Goal: Task Accomplishment & Management: Manage account settings

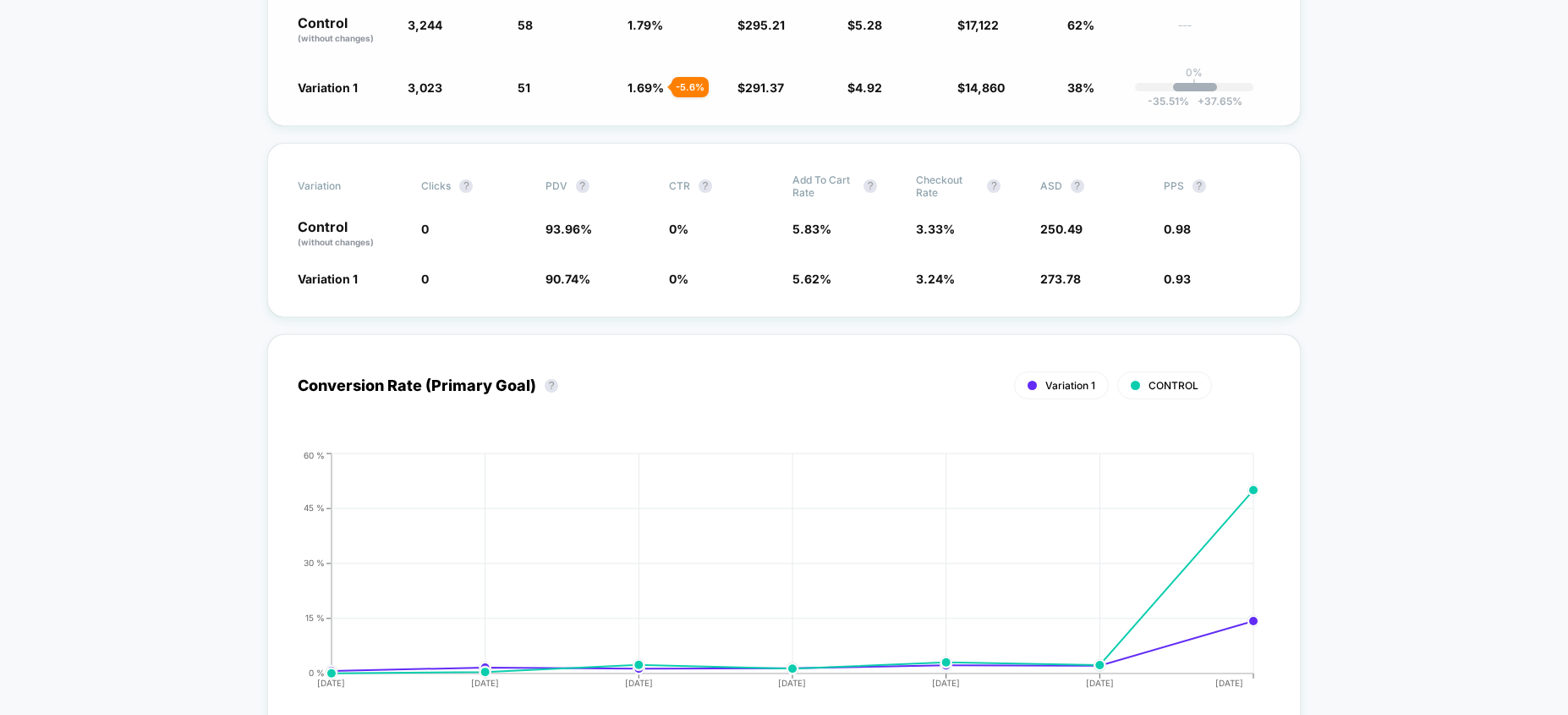
scroll to position [434, 0]
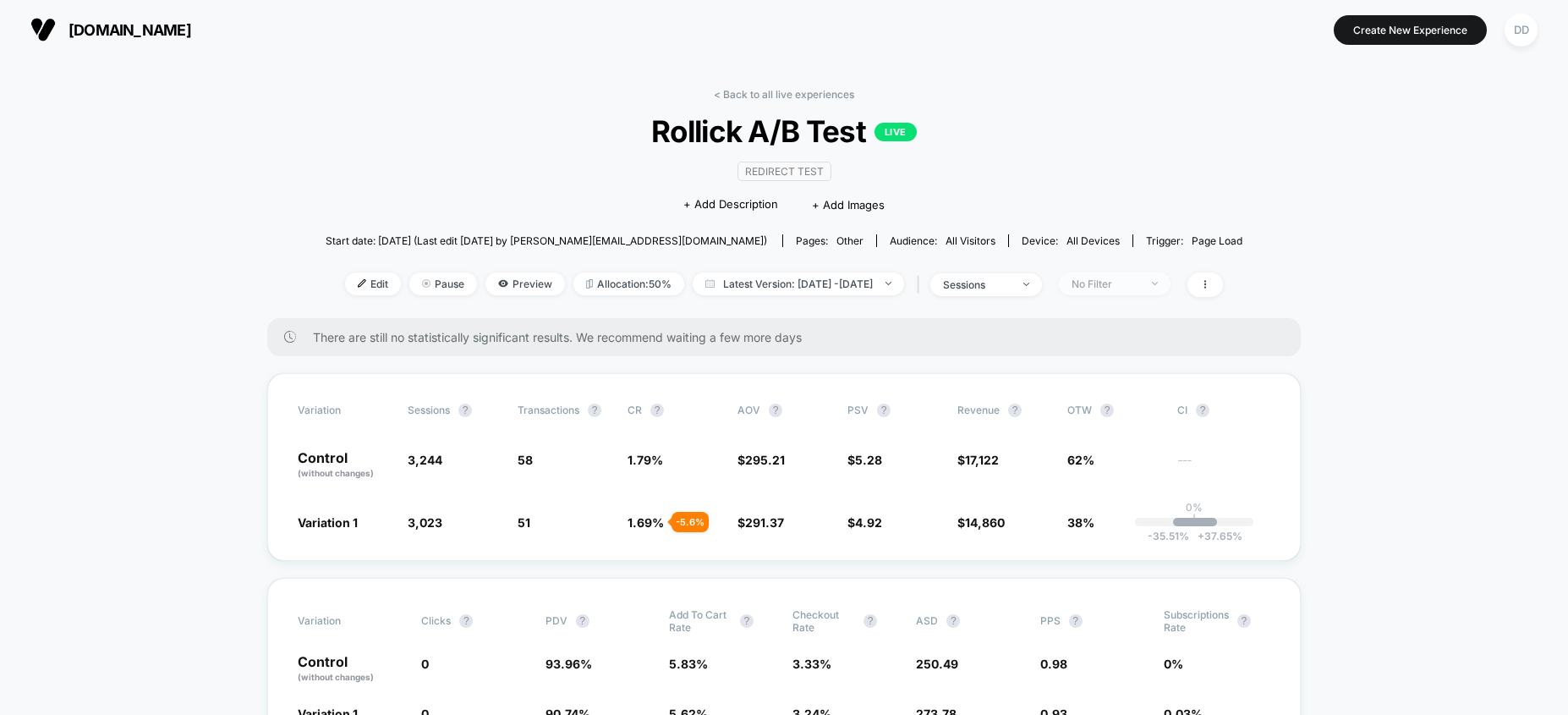
click at [1171, 286] on span "No Filter" at bounding box center [1115, 283] width 112 height 23
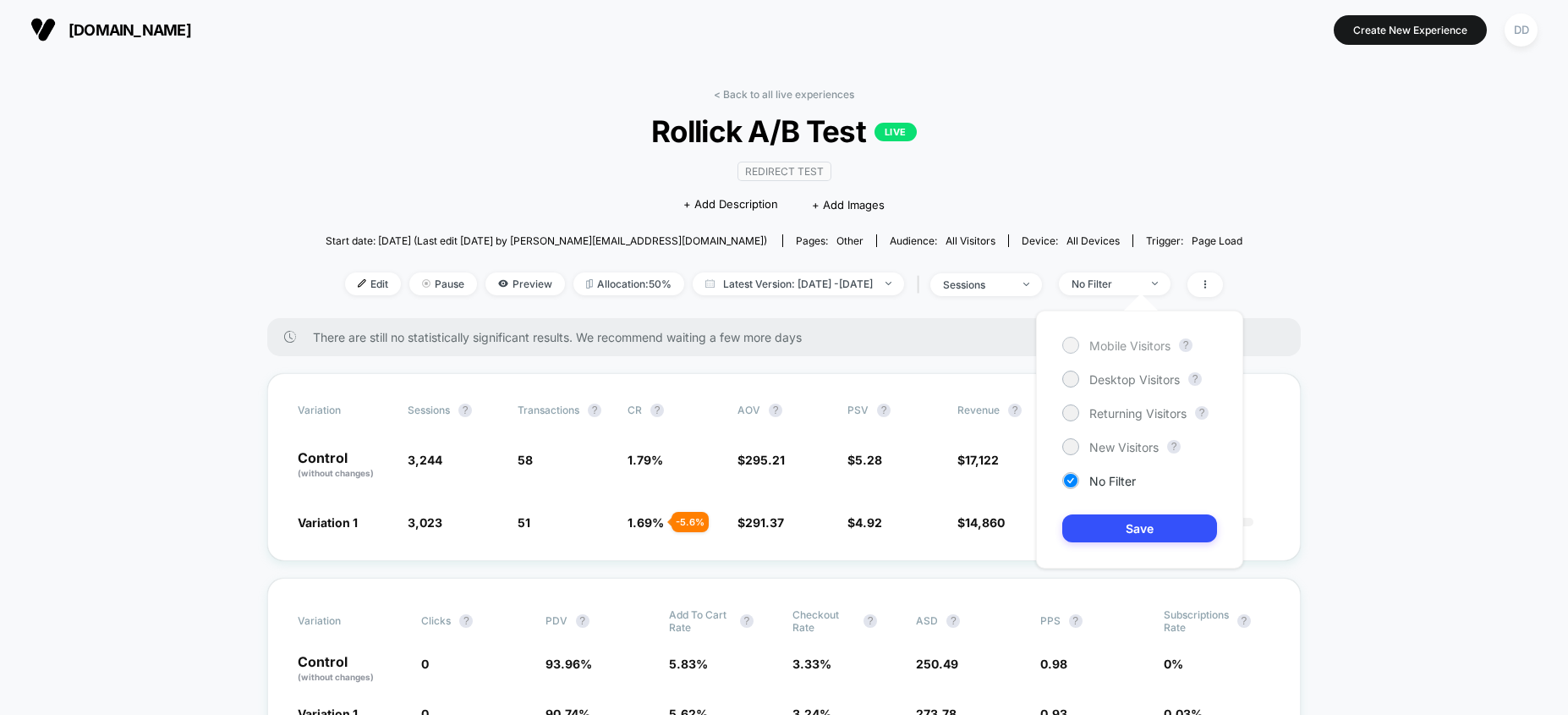
click at [1144, 347] on span "Mobile Visitors" at bounding box center [1130, 345] width 81 height 15
click at [1129, 535] on button "Save" at bounding box center [1140, 528] width 155 height 28
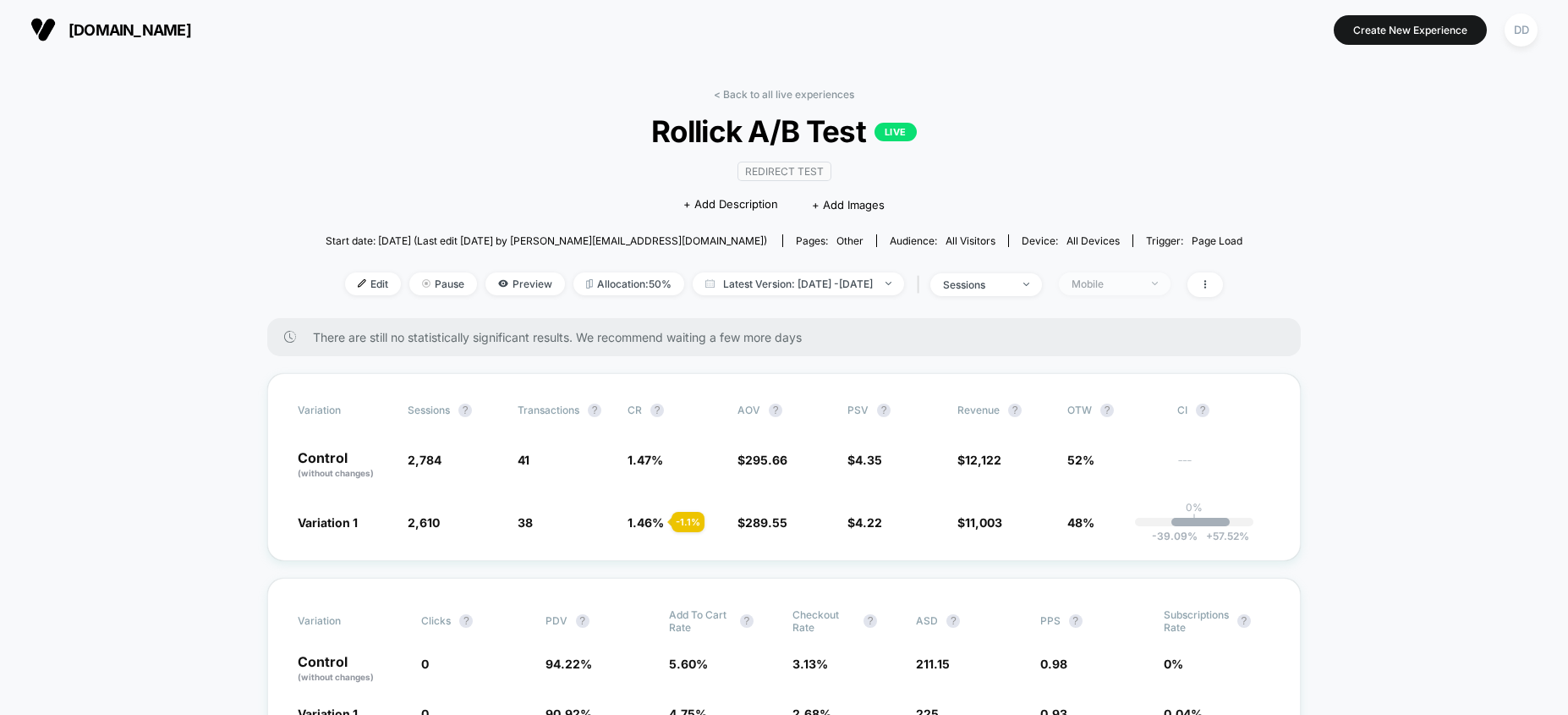
click at [1171, 289] on span "Mobile" at bounding box center [1115, 283] width 112 height 23
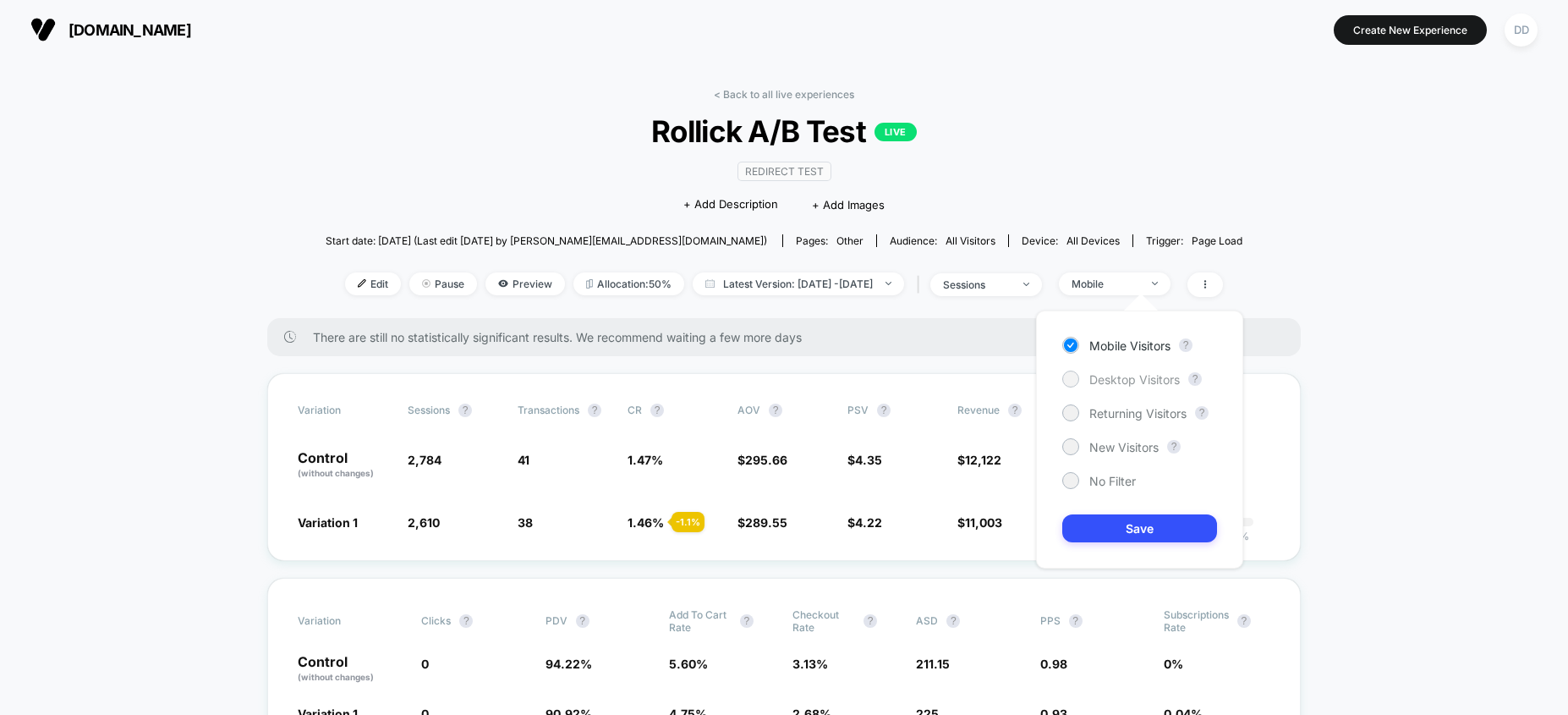
click at [1131, 378] on span "Desktop Visitors" at bounding box center [1135, 379] width 90 height 15
click at [1122, 530] on button "Save" at bounding box center [1140, 528] width 155 height 28
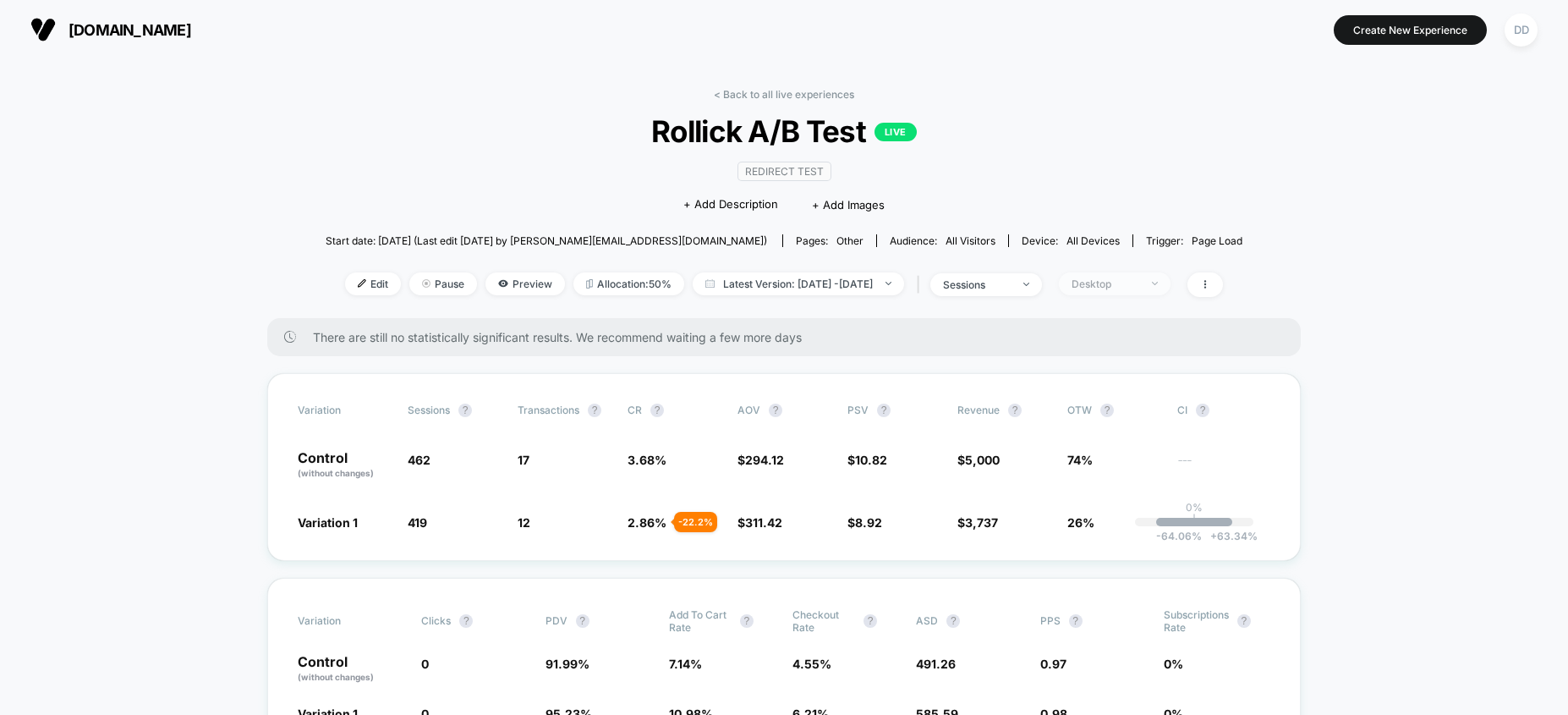
click at [1171, 289] on span "Desktop" at bounding box center [1115, 283] width 112 height 23
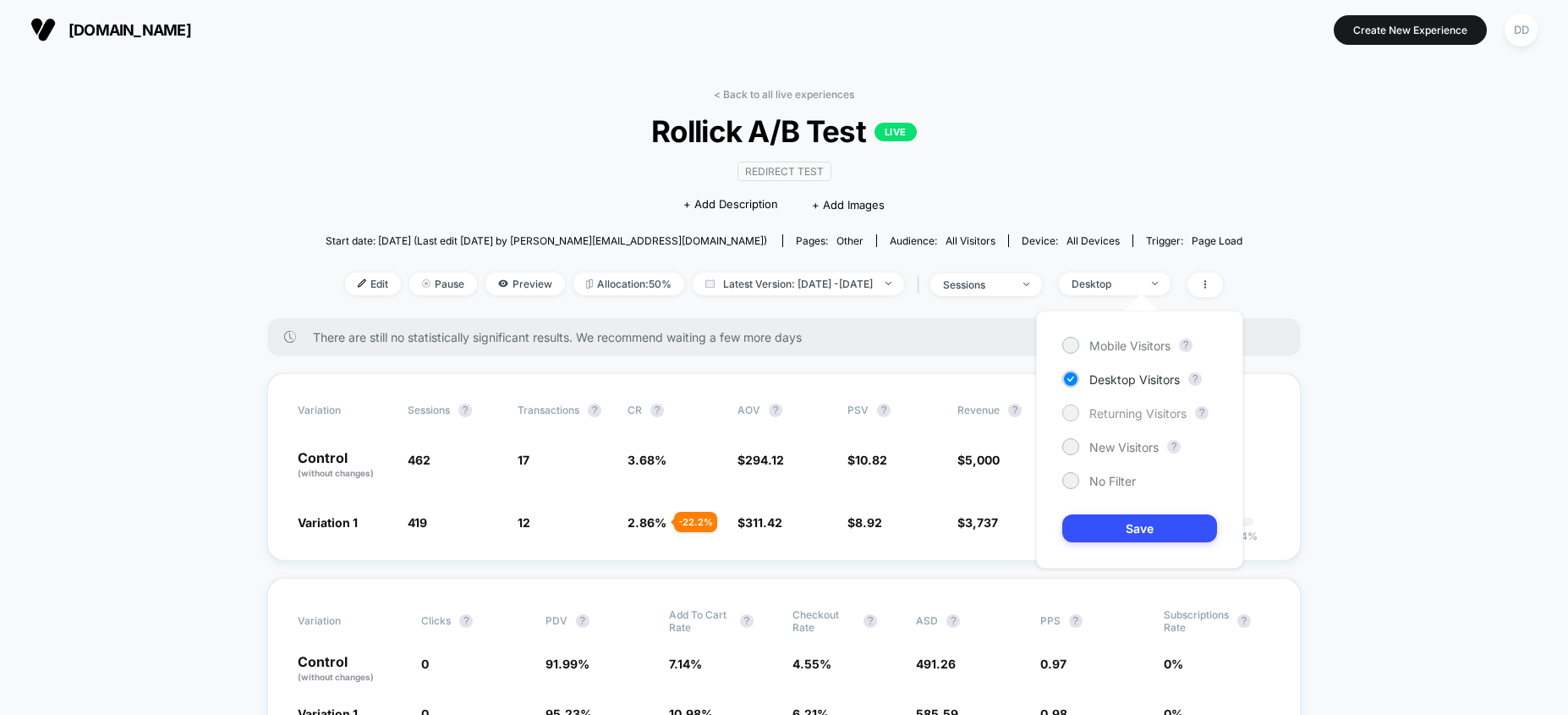
click at [1130, 413] on span "Returning Visitors" at bounding box center [1138, 413] width 97 height 15
click at [1147, 533] on button "Save" at bounding box center [1140, 528] width 155 height 28
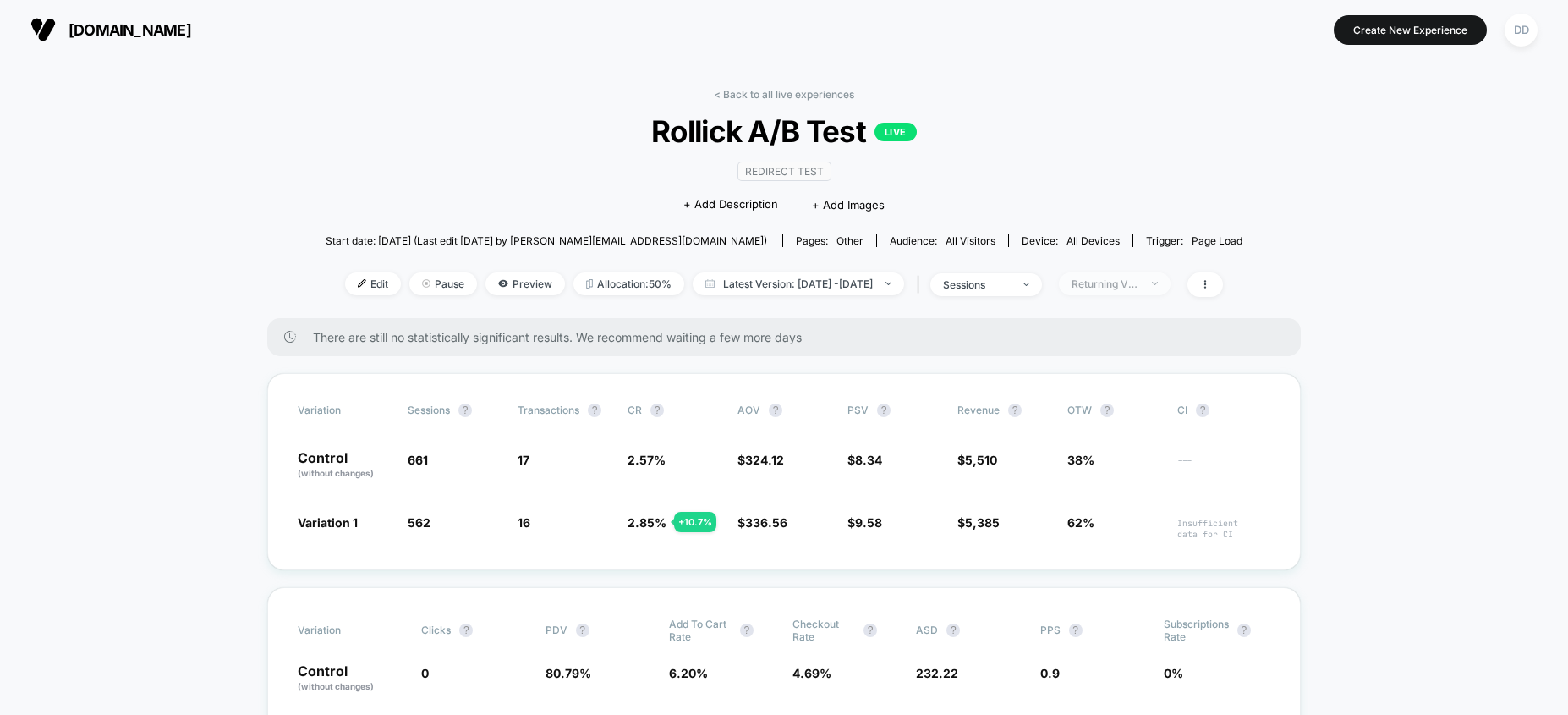
click at [1140, 281] on div "Returning Visitors" at bounding box center [1105, 283] width 68 height 13
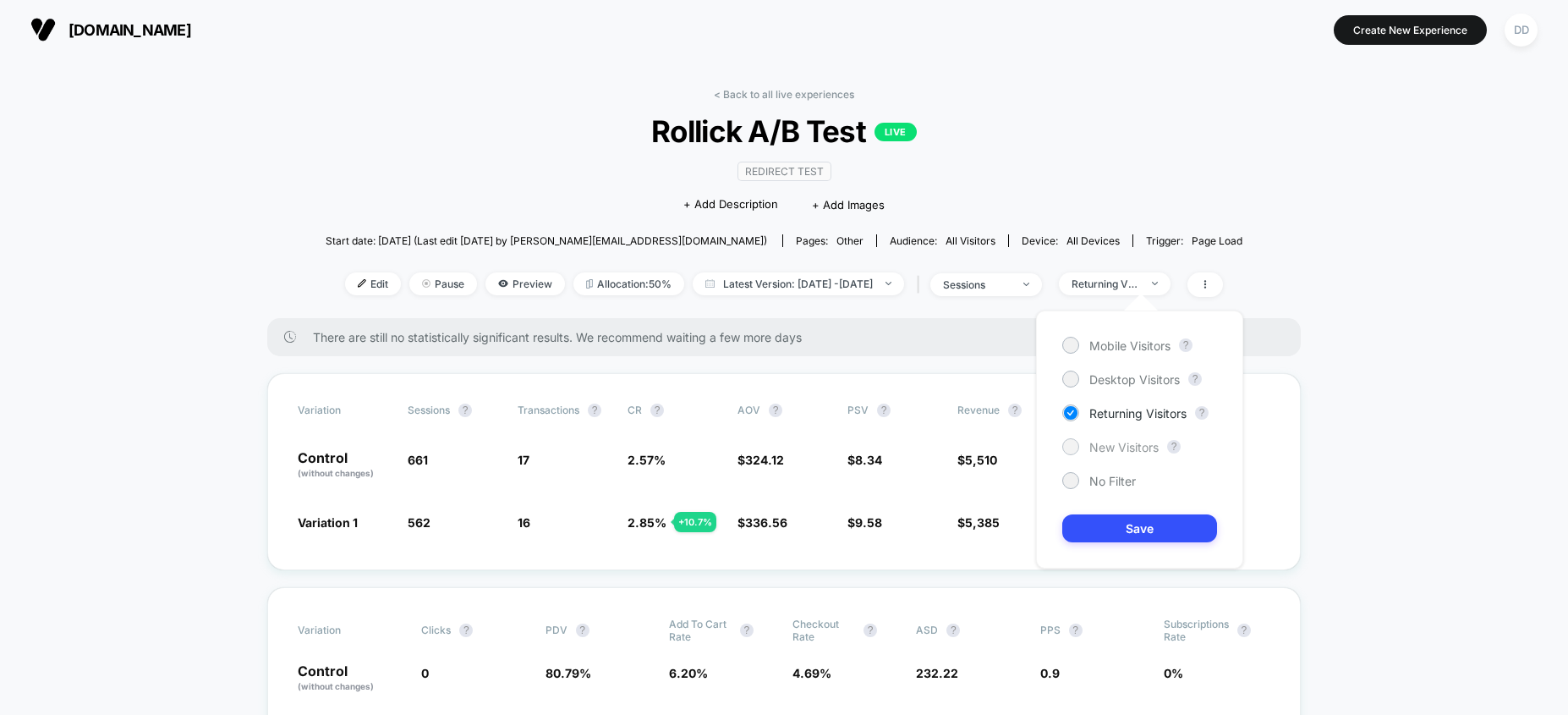
click at [1126, 445] on span "New Visitors" at bounding box center [1124, 447] width 70 height 15
click at [1123, 540] on button "Save" at bounding box center [1140, 528] width 155 height 28
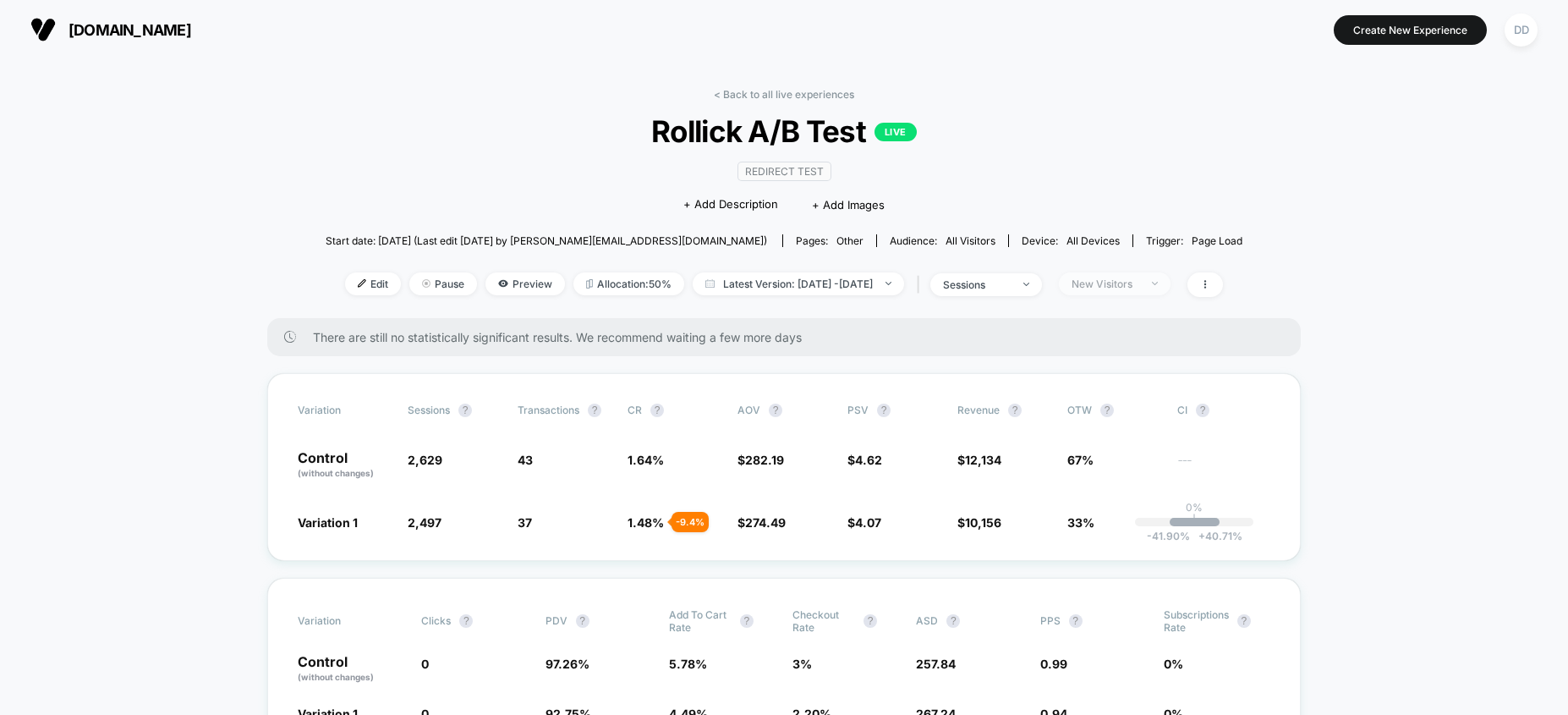
click at [1158, 283] on img at bounding box center [1154, 283] width 6 height 3
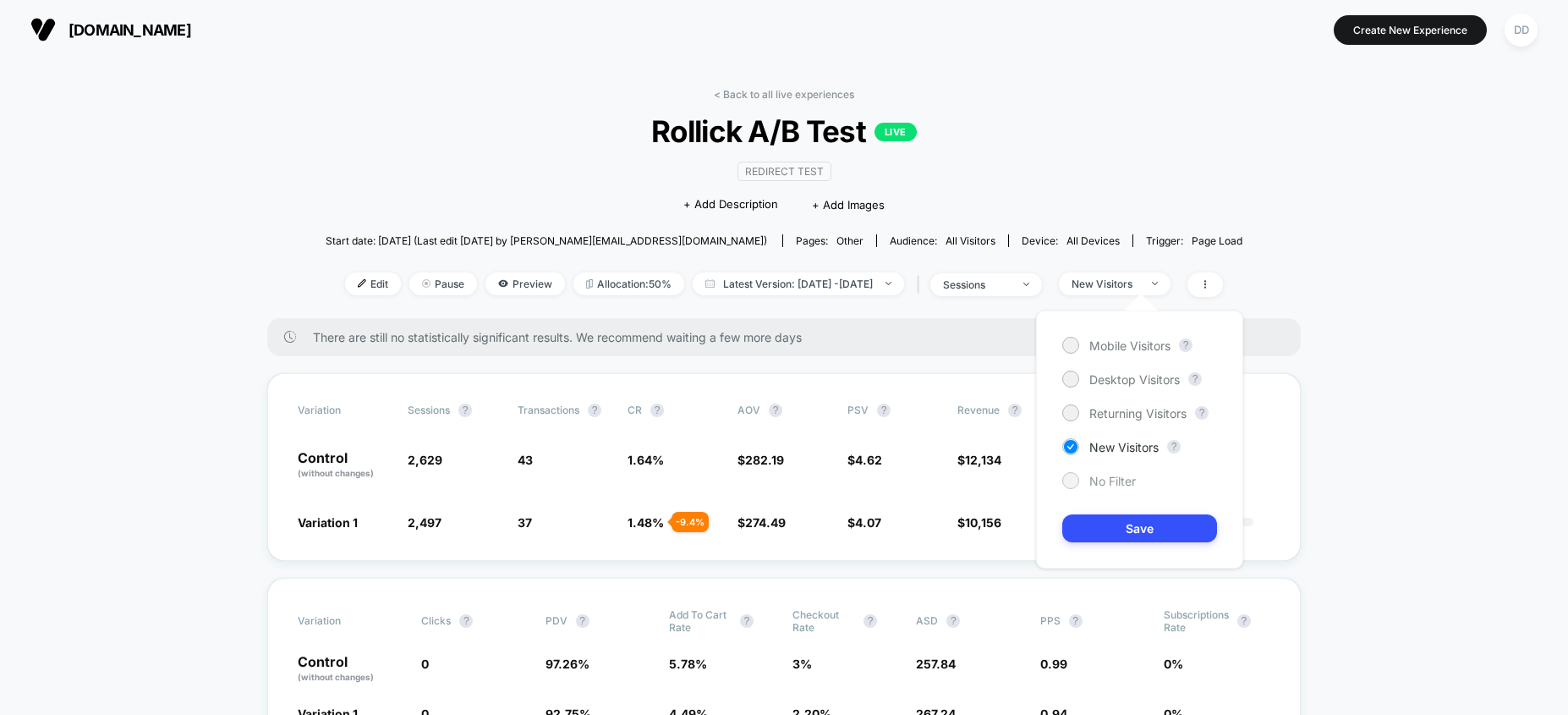
click at [1117, 476] on span "No Filter" at bounding box center [1113, 481] width 47 height 15
click at [1131, 532] on button "Save" at bounding box center [1140, 528] width 155 height 28
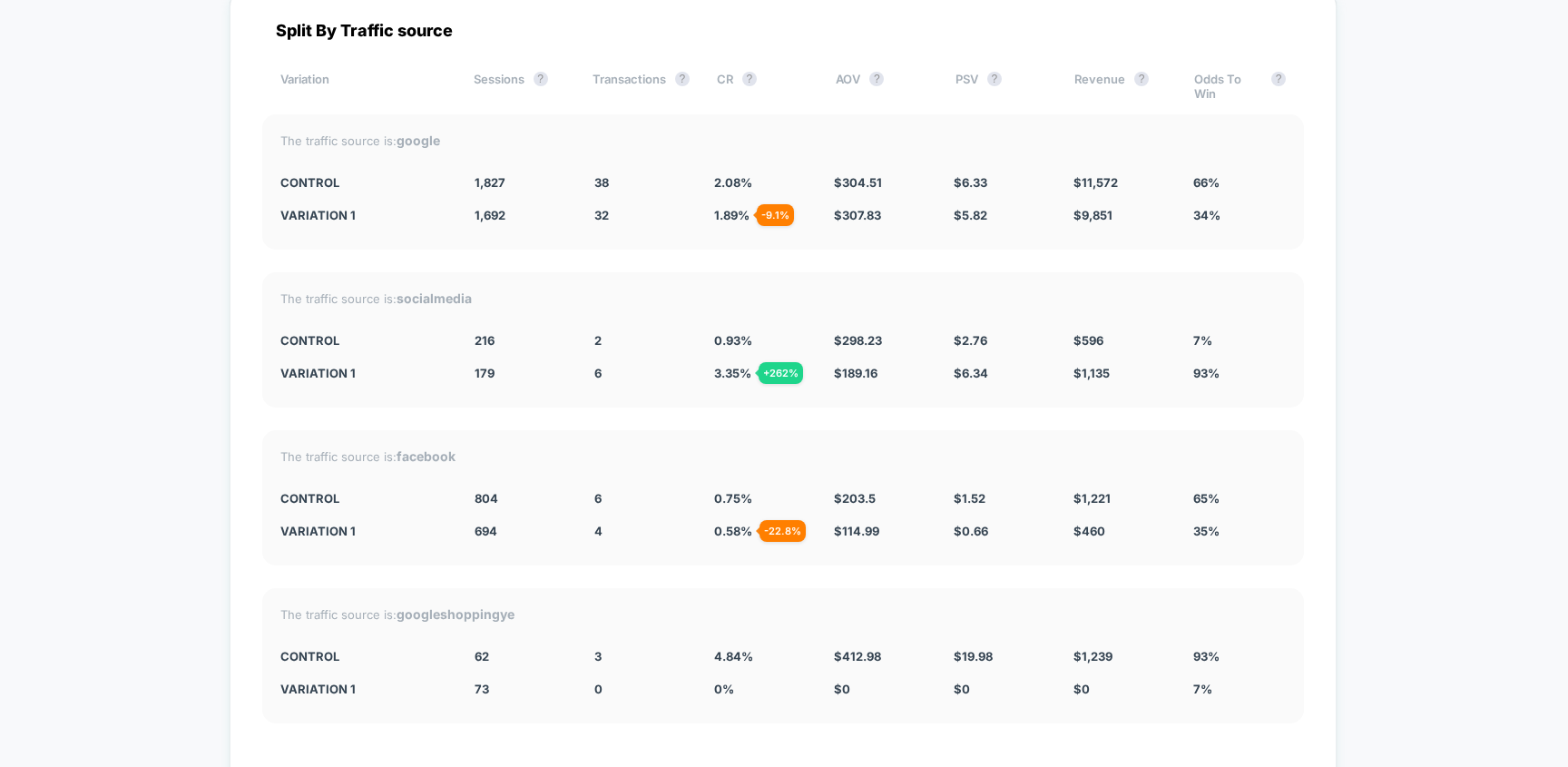
scroll to position [8238, 0]
drag, startPoint x: 519, startPoint y: 609, endPoint x: 461, endPoint y: 613, distance: 58.1
click at [461, 613] on div "The traffic source is: googleshoppingye" at bounding box center [783, 614] width 1005 height 16
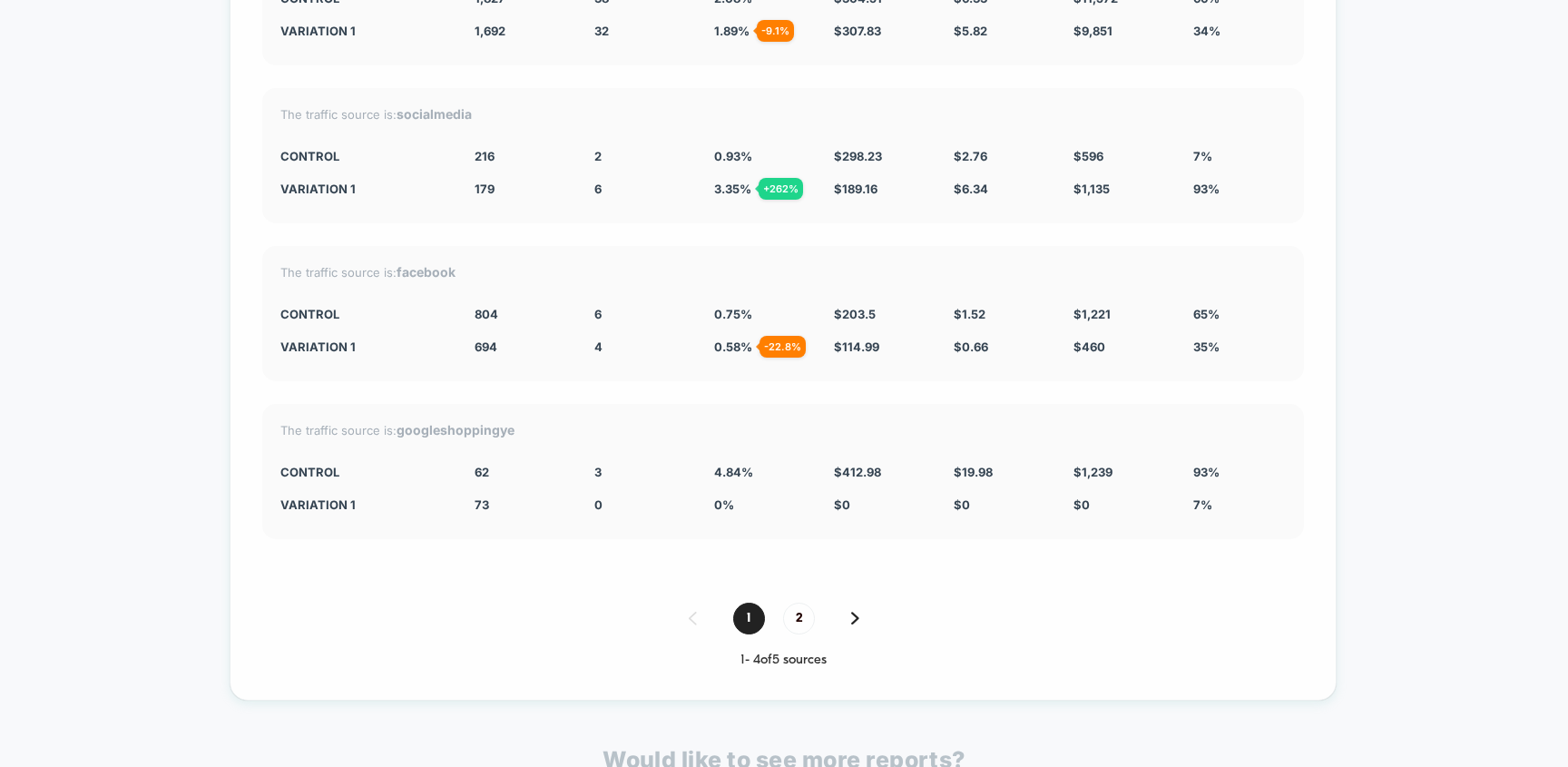
scroll to position [8426, 0]
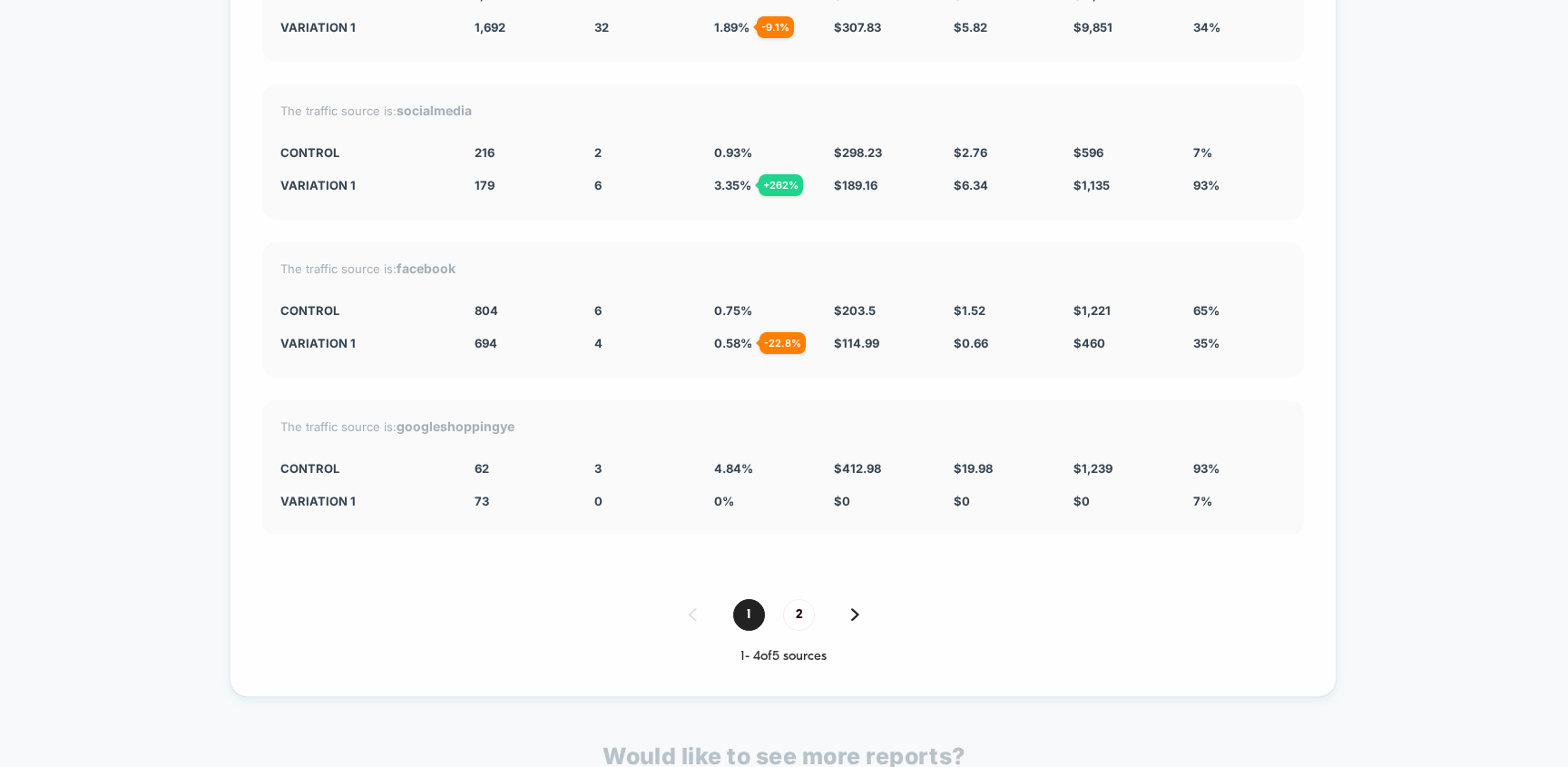
click at [856, 608] on img at bounding box center [855, 615] width 8 height 13
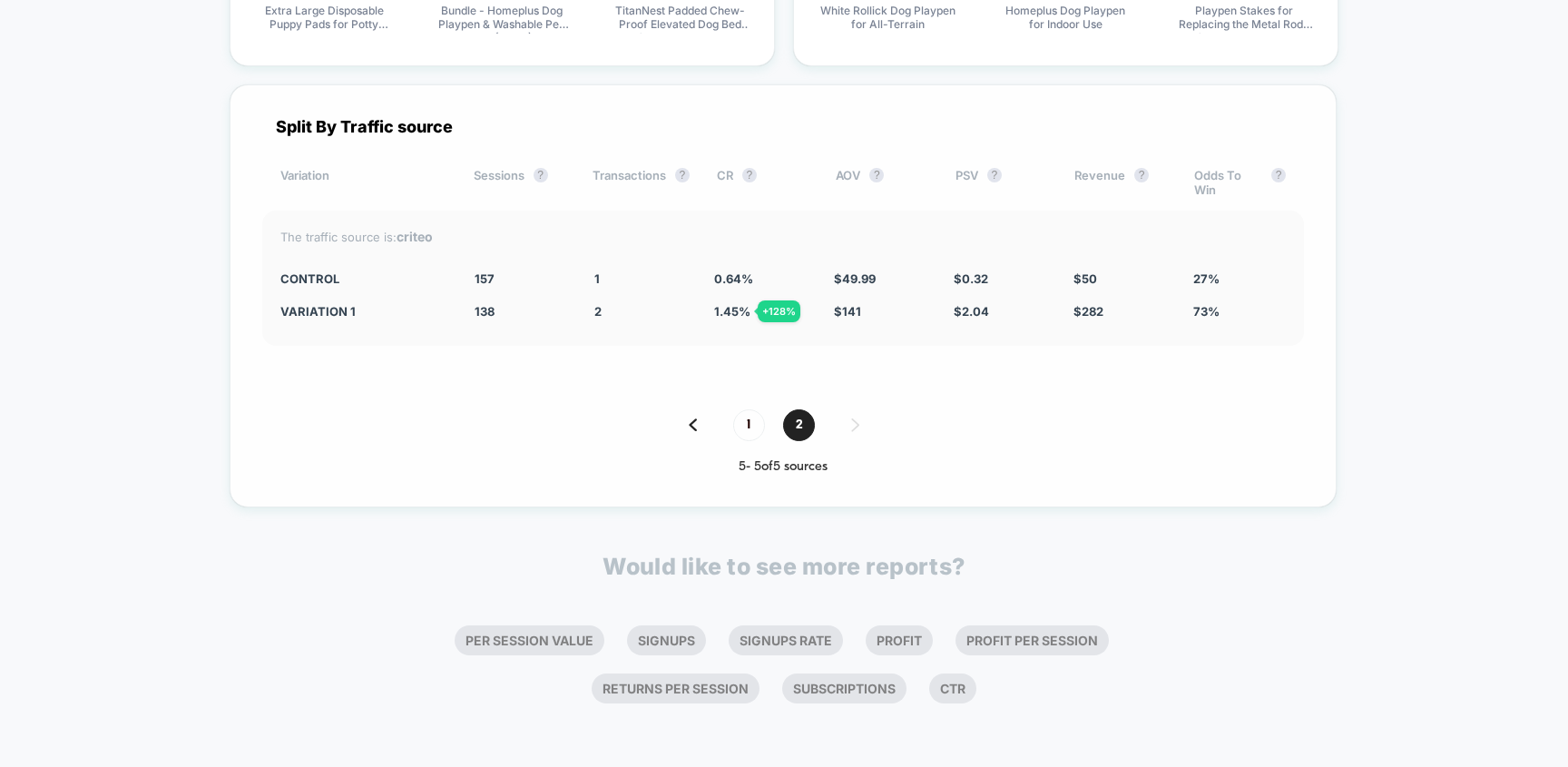
scroll to position [8139, 0]
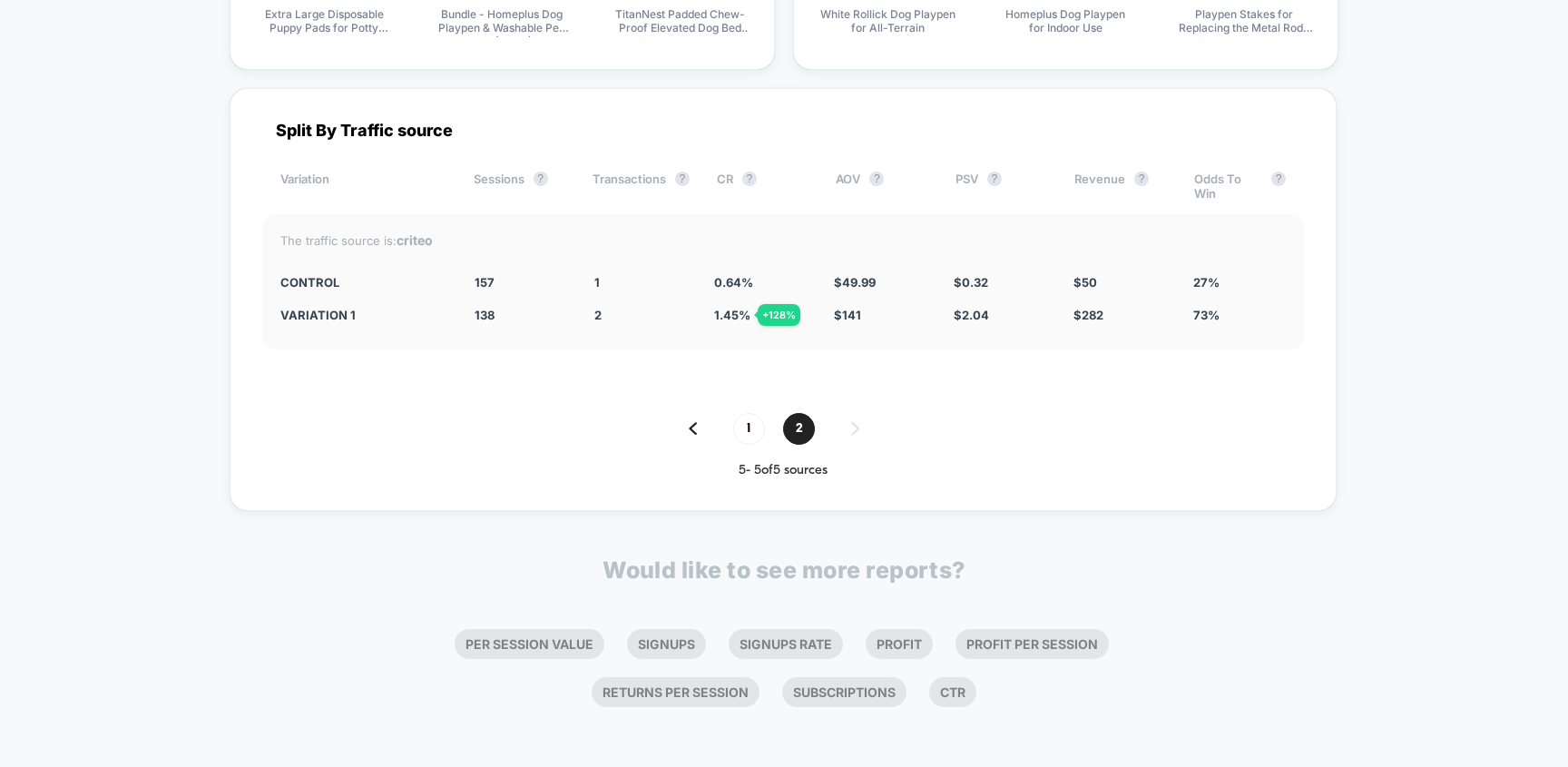
click at [698, 425] on div "1 2" at bounding box center [783, 429] width 1041 height 31
click at [692, 428] on img at bounding box center [692, 429] width 8 height 13
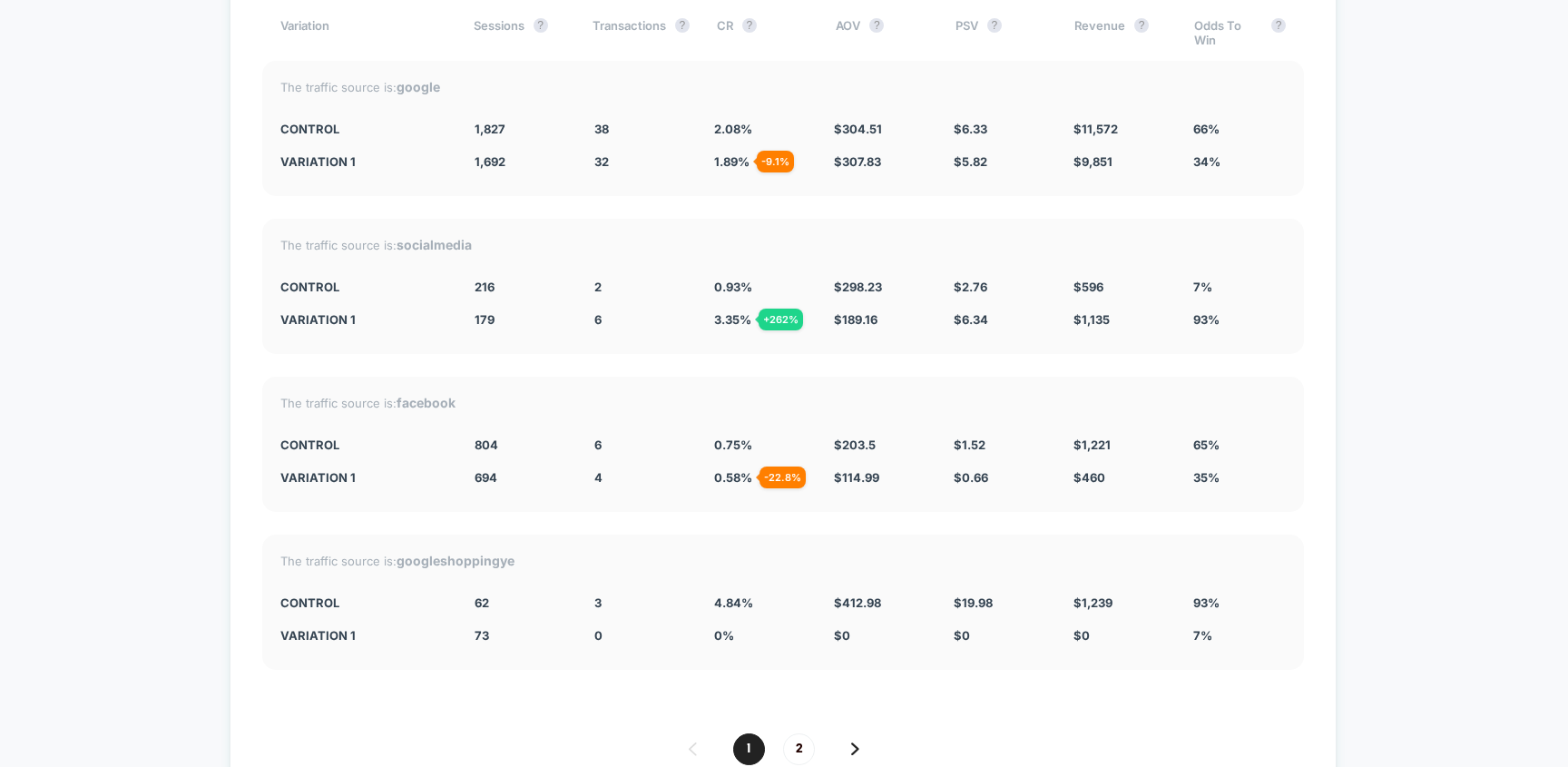
scroll to position [8293, 0]
